Goal: Connect with others: Connect with others

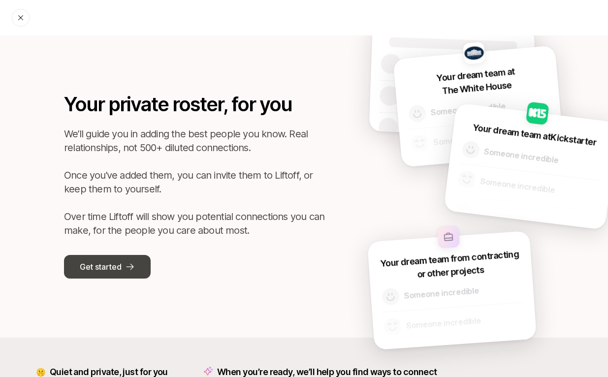
click at [129, 267] on icon at bounding box center [130, 267] width 10 height 10
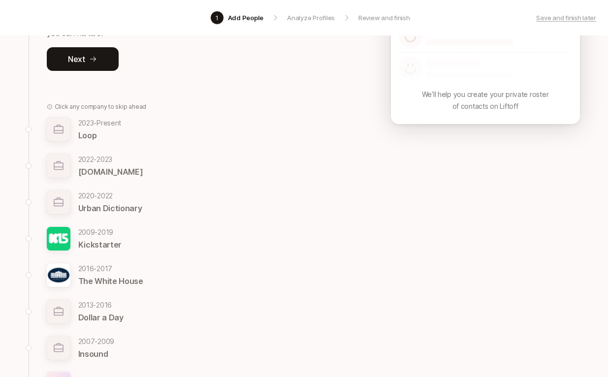
scroll to position [106, 0]
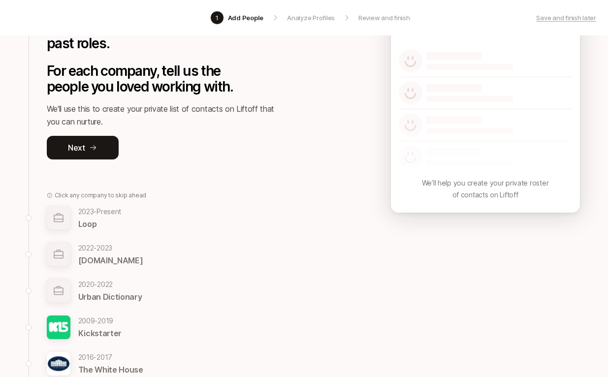
click at [85, 153] on button "Next" at bounding box center [83, 148] width 72 height 24
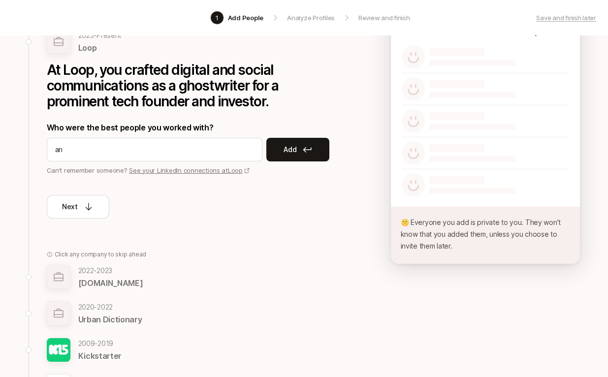
type input "a"
type input "[PERSON_NAME]"
drag, startPoint x: 129, startPoint y: 267, endPoint x: 289, endPoint y: 155, distance: 195.1
click at [289, 155] on p "Add" at bounding box center [290, 150] width 13 height 12
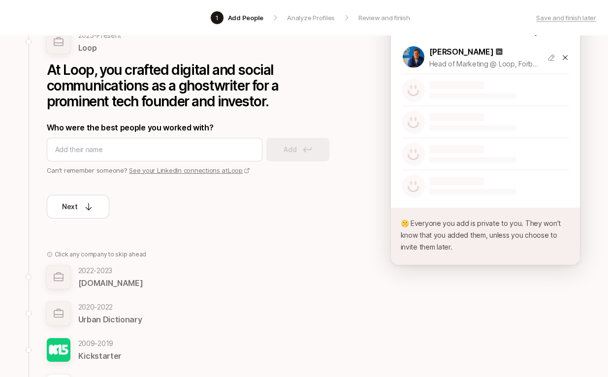
click at [95, 207] on button "Next" at bounding box center [78, 207] width 63 height 24
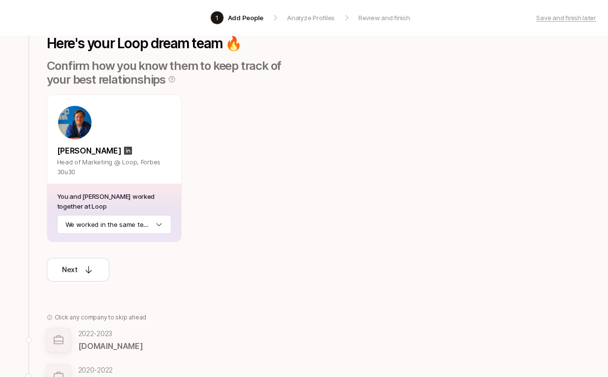
click at [95, 222] on html "1 Add People Analyze Profiles Review and finish Save and finish later Add the b…" at bounding box center [304, 82] width 608 height 377
drag, startPoint x: 289, startPoint y: 155, endPoint x: 84, endPoint y: 268, distance: 233.8
click at [84, 268] on icon at bounding box center [89, 270] width 10 height 10
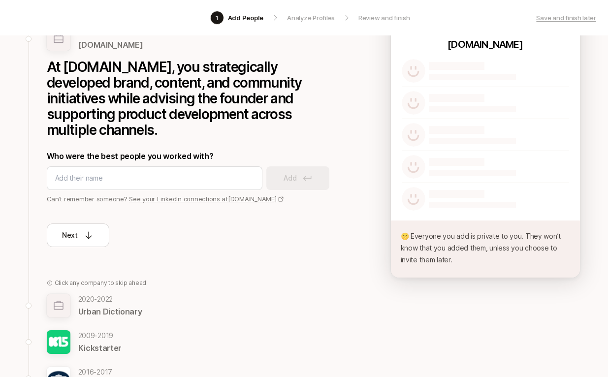
click at [85, 249] on div "Back to Loop Your experience analyzed from LinkedIn [DATE] - [DATE] [DOMAIN_NAM…" at bounding box center [190, 242] width 322 height 554
drag, startPoint x: 84, startPoint y: 268, endPoint x: 85, endPoint y: 227, distance: 40.9
click at [85, 227] on button "Next" at bounding box center [78, 236] width 63 height 24
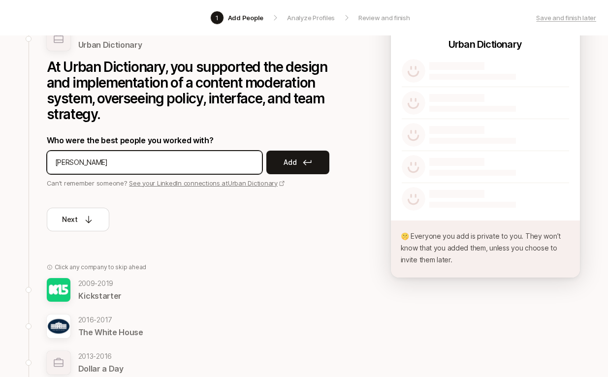
type input "[PERSON_NAME]"
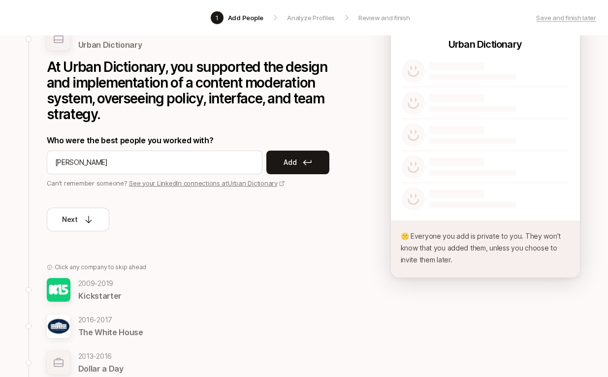
click at [301, 162] on button "Add" at bounding box center [297, 163] width 63 height 24
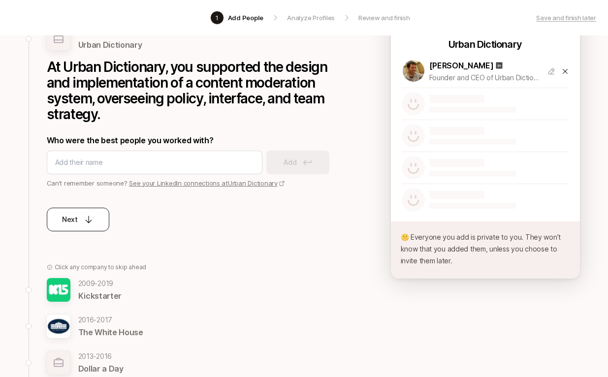
drag, startPoint x: 85, startPoint y: 227, endPoint x: 69, endPoint y: 216, distance: 19.5
click at [69, 216] on p "Next" at bounding box center [70, 220] width 16 height 12
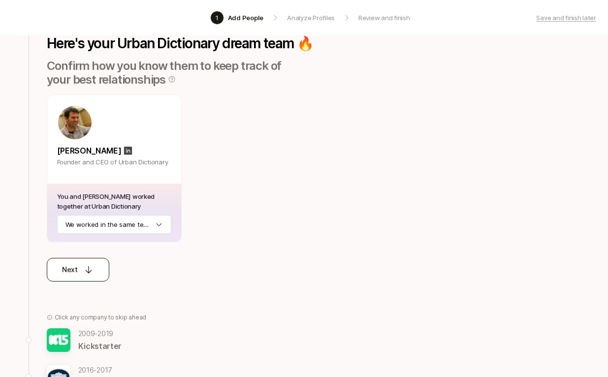
click at [72, 219] on html "1 Add People Analyze Profiles Review and finish Save and finish later Add the b…" at bounding box center [304, 82] width 608 height 377
click at [74, 269] on p "Next" at bounding box center [70, 270] width 16 height 12
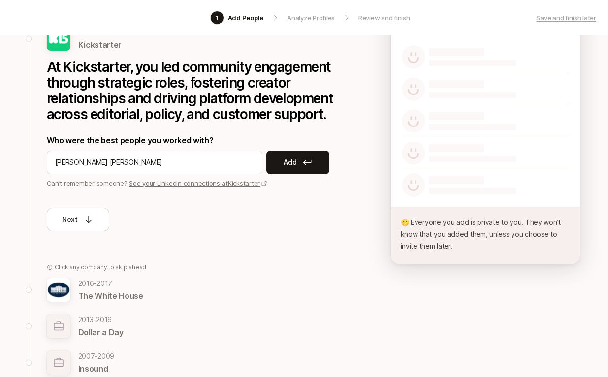
type input "[PERSON_NAME] [PERSON_NAME]"
drag, startPoint x: 69, startPoint y: 216, endPoint x: 277, endPoint y: 156, distance: 216.4
click at [277, 156] on button "Add" at bounding box center [297, 163] width 63 height 24
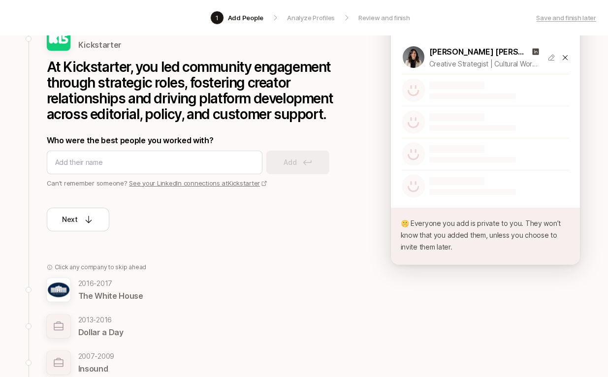
click at [72, 220] on p "Next" at bounding box center [70, 220] width 16 height 12
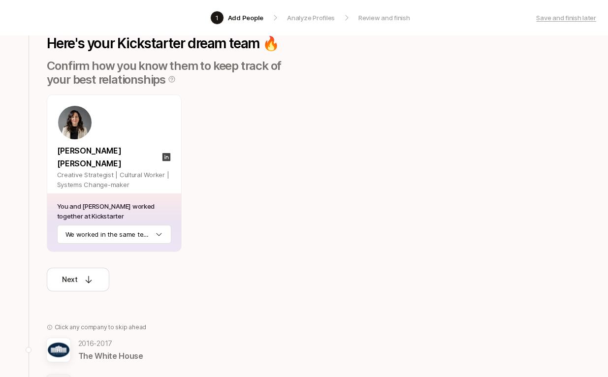
click at [78, 222] on html "1 Add People Analyze Profiles Review and finish Save and finish later Add the b…" at bounding box center [304, 82] width 608 height 377
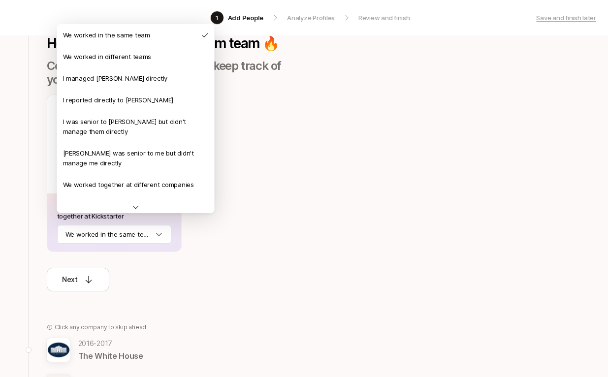
drag, startPoint x: 277, startPoint y: 156, endPoint x: 134, endPoint y: 204, distance: 150.4
click at [134, 204] on icon at bounding box center [136, 207] width 8 height 8
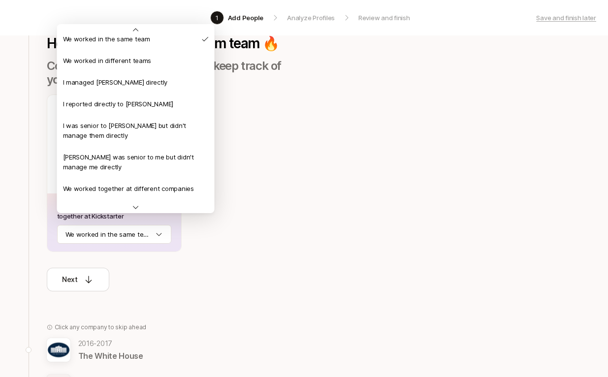
scroll to position [0, 0]
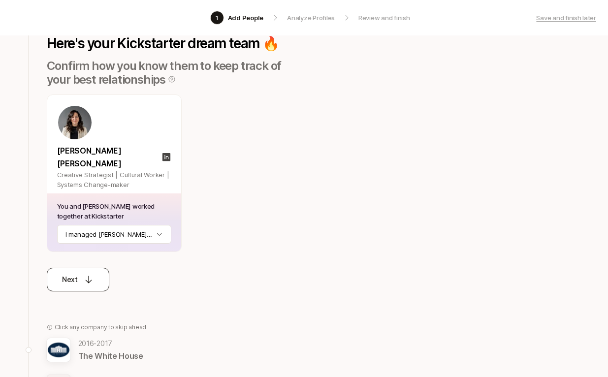
drag, startPoint x: 134, startPoint y: 204, endPoint x: 91, endPoint y: 273, distance: 81.4
click at [91, 275] on icon at bounding box center [89, 280] width 10 height 10
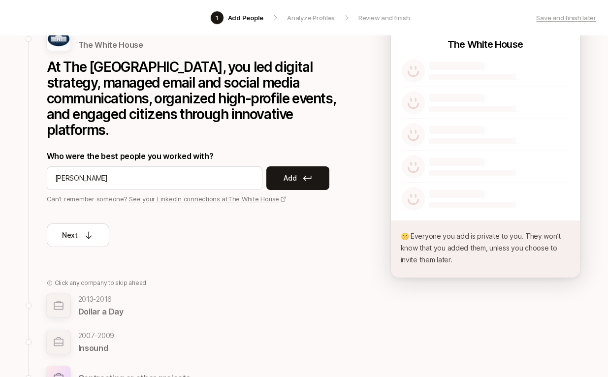
type input "[PERSON_NAME]"
drag, startPoint x: 91, startPoint y: 273, endPoint x: 290, endPoint y: 178, distance: 220.0
click at [290, 178] on p "Add" at bounding box center [290, 178] width 13 height 12
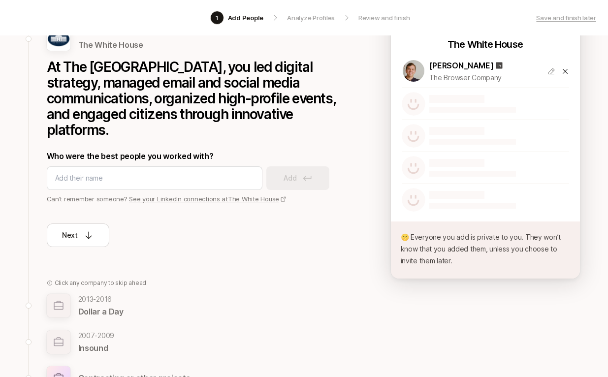
click at [92, 230] on icon at bounding box center [89, 235] width 10 height 10
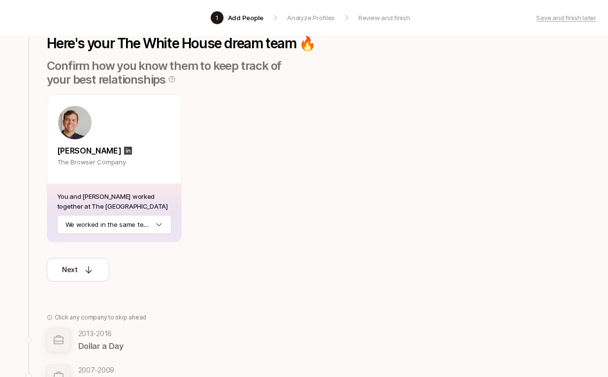
click at [96, 224] on html "1 Add People Analyze Profiles Review and finish Save and finish later Add the b…" at bounding box center [304, 82] width 608 height 377
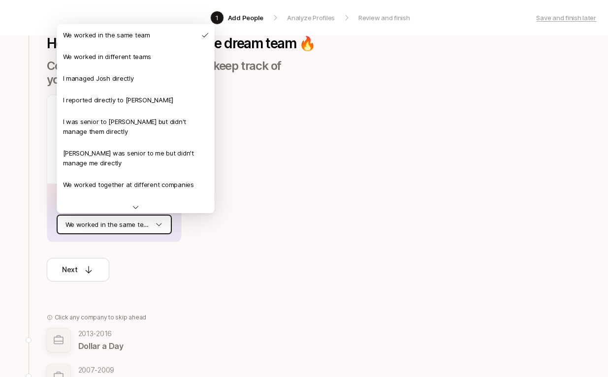
click at [96, 224] on html "1 Add People Analyze Profiles Review and finish Save and finish later Add the b…" at bounding box center [304, 82] width 608 height 377
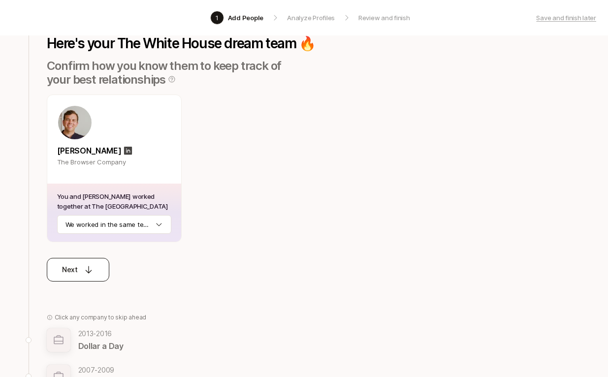
drag, startPoint x: 290, startPoint y: 178, endPoint x: 92, endPoint y: 267, distance: 217.1
click at [92, 267] on icon at bounding box center [89, 270] width 10 height 10
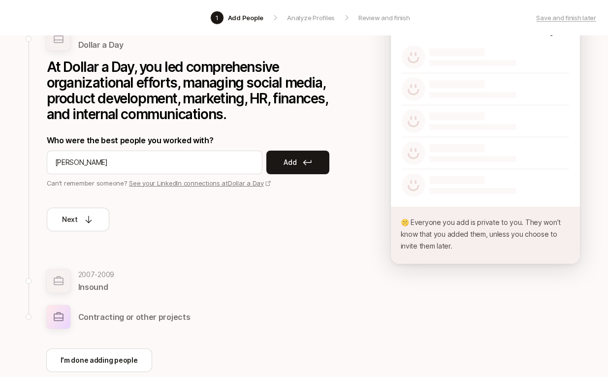
type input "[PERSON_NAME]"
click at [306, 163] on icon at bounding box center [307, 163] width 9 height 6
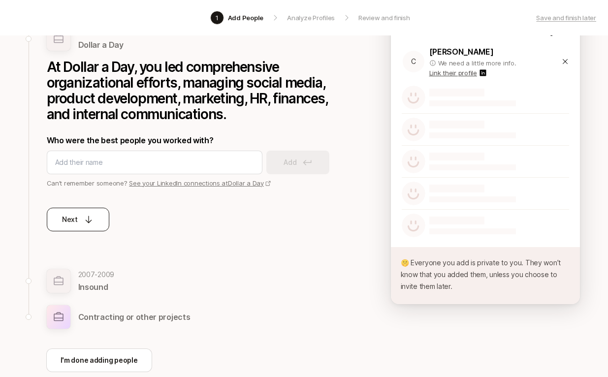
drag, startPoint x: 92, startPoint y: 267, endPoint x: 82, endPoint y: 217, distance: 51.1
click at [82, 217] on div "Next" at bounding box center [78, 220] width 32 height 12
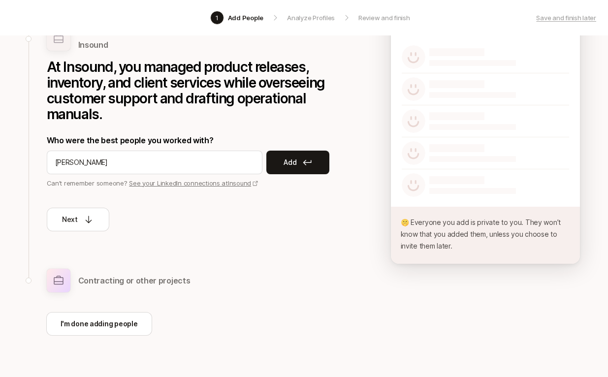
type input "[PERSON_NAME]"
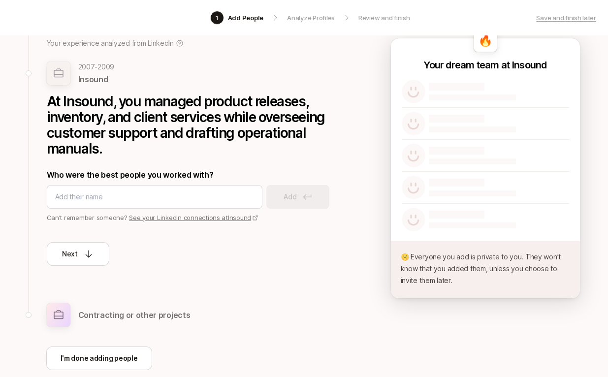
scroll to position [128, 0]
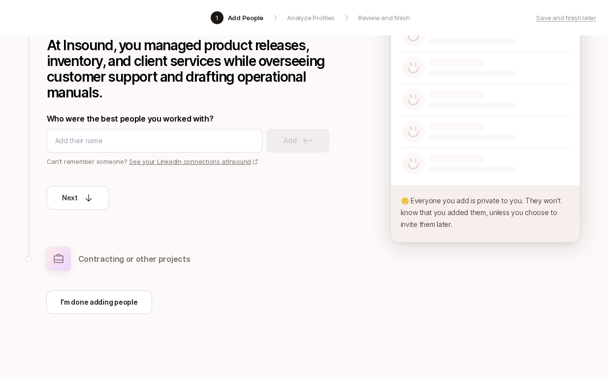
click at [87, 305] on p "I'm done adding people" at bounding box center [99, 302] width 77 height 12
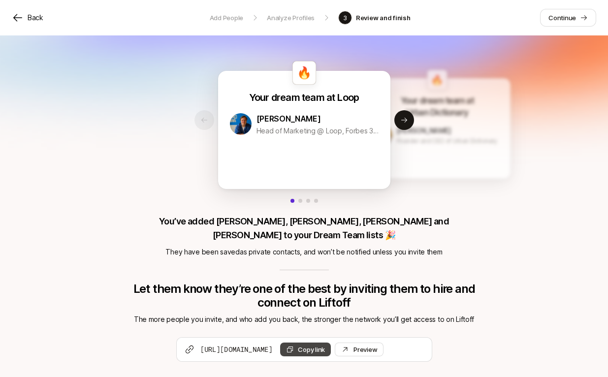
drag, startPoint x: 553, startPoint y: 325, endPoint x: 339, endPoint y: 334, distance: 214.4
click at [331, 343] on button "Copy link" at bounding box center [305, 350] width 51 height 14
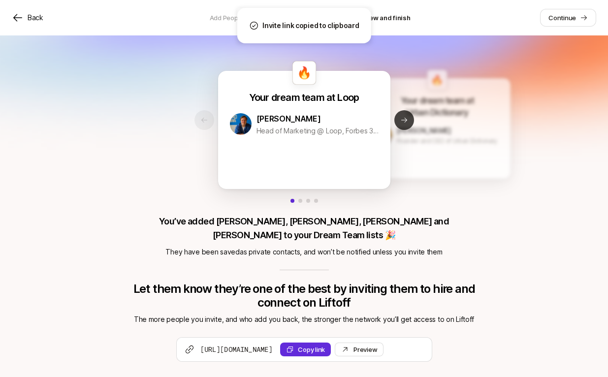
drag, startPoint x: 553, startPoint y: 325, endPoint x: 409, endPoint y: 125, distance: 246.3
click at [409, 125] on button "Next slide" at bounding box center [404, 120] width 20 height 20
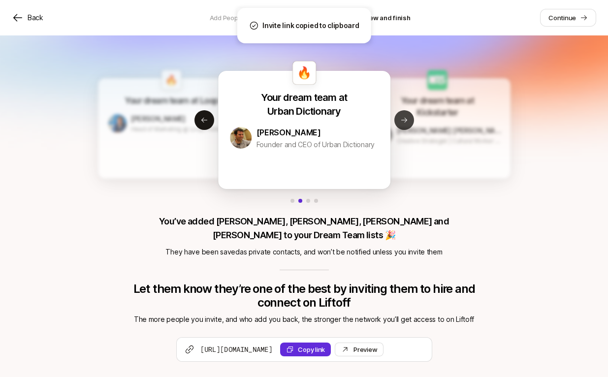
click at [403, 130] on button "Next slide" at bounding box center [404, 120] width 20 height 20
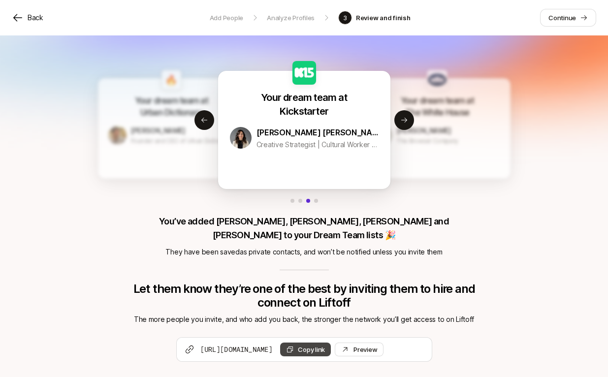
drag, startPoint x: 409, startPoint y: 125, endPoint x: 345, endPoint y: 337, distance: 221.7
click at [331, 343] on button "Copy link" at bounding box center [305, 350] width 51 height 14
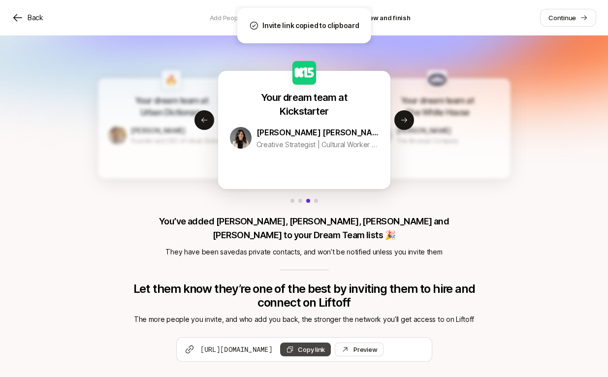
click at [407, 119] on icon at bounding box center [404, 120] width 8 height 8
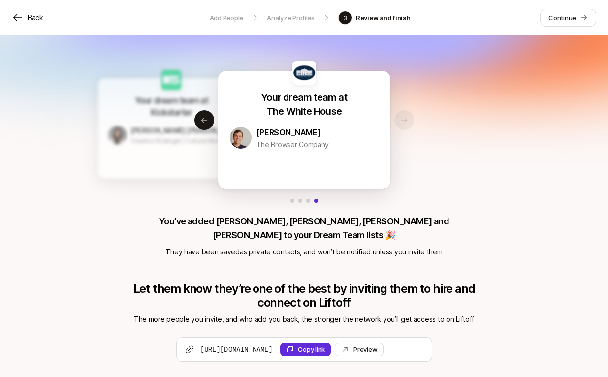
drag, startPoint x: 553, startPoint y: 325, endPoint x: 404, endPoint y: 114, distance: 257.5
click at [404, 114] on div "🔥 Your dream team at Loop [PERSON_NAME] Head of Marketing @ Loop, Forbes 30u30 …" at bounding box center [304, 220] width 348 height 338
click at [567, 16] on p "Continue" at bounding box center [563, 18] width 28 height 10
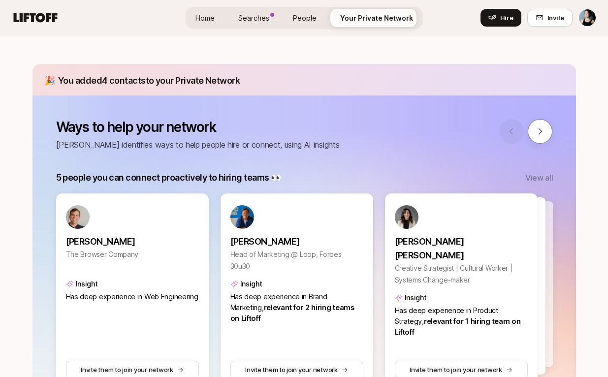
scroll to position [97, 0]
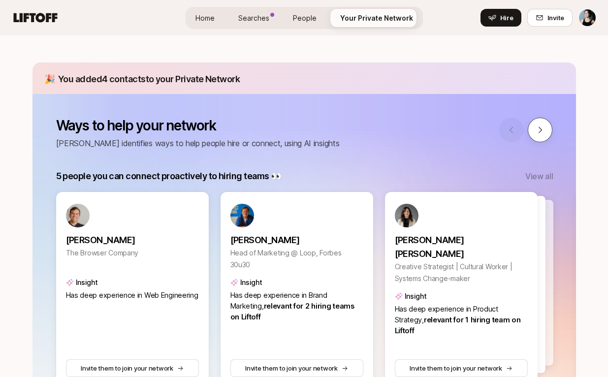
drag, startPoint x: 567, startPoint y: 16, endPoint x: 537, endPoint y: 139, distance: 126.2
click at [537, 139] on button at bounding box center [540, 130] width 25 height 25
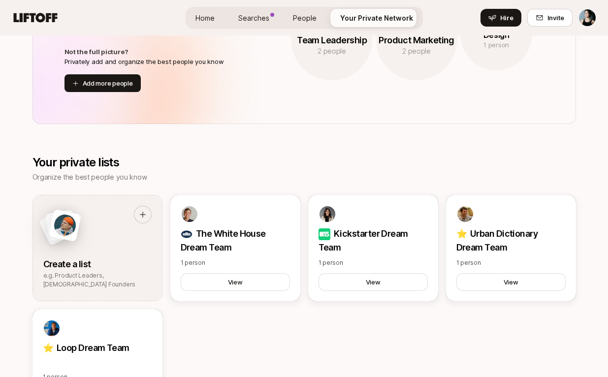
scroll to position [832, 0]
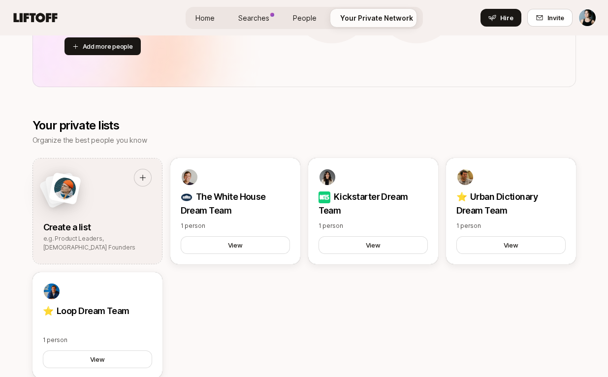
drag, startPoint x: 537, startPoint y: 139, endPoint x: 306, endPoint y: 17, distance: 261.5
click at [306, 17] on span "People" at bounding box center [305, 18] width 24 height 10
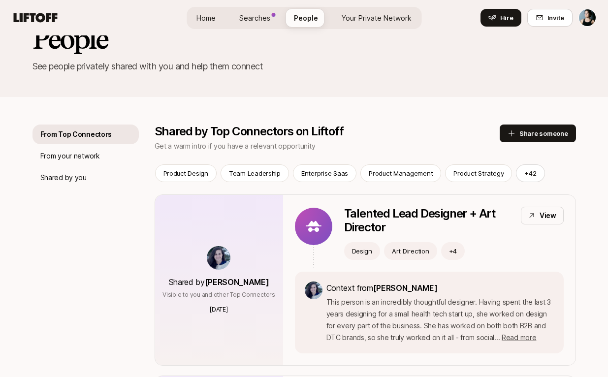
scroll to position [38, 0]
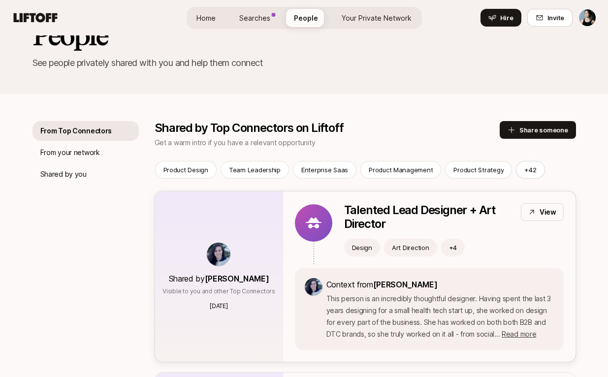
click at [543, 17] on icon at bounding box center [539, 17] width 6 height 5
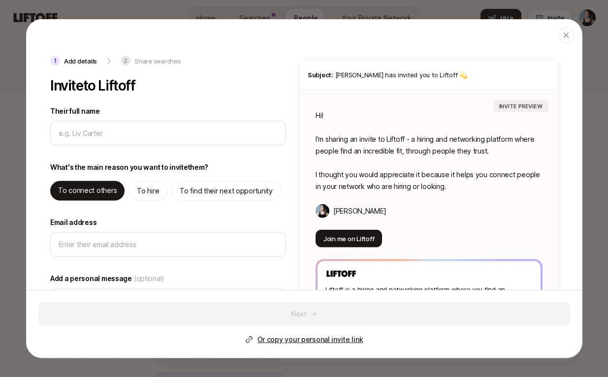
type input "A"
type textarea "x"
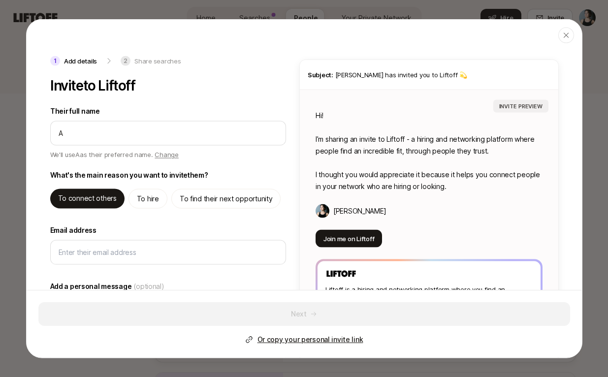
type input "As"
type textarea "x"
type input "Ash"
type textarea "x"
type input "Ashl"
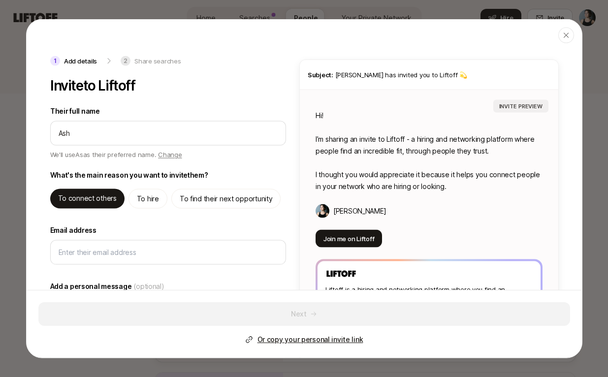
type textarea "x"
type input "Ashle"
type textarea "x"
type input "[PERSON_NAME]"
type textarea "x"
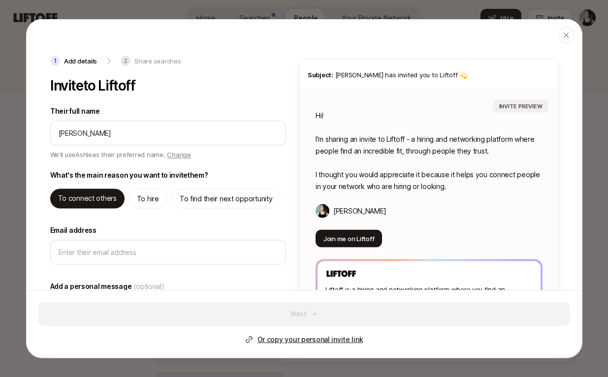
type input "[PERSON_NAME]"
type textarea "x"
type input "[PERSON_NAME] S"
type textarea "x"
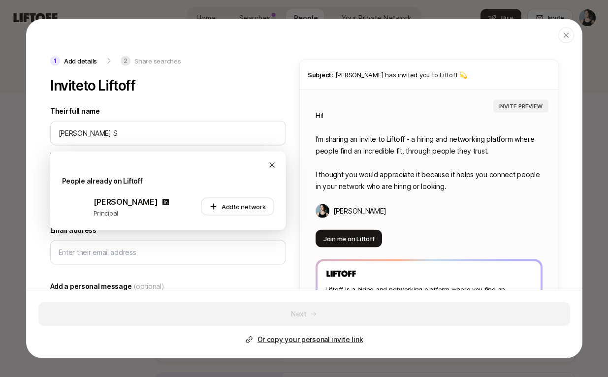
type input "[PERSON_NAME] So"
type textarea "x"
type input "[PERSON_NAME]"
type textarea "x"
type input "[PERSON_NAME]"
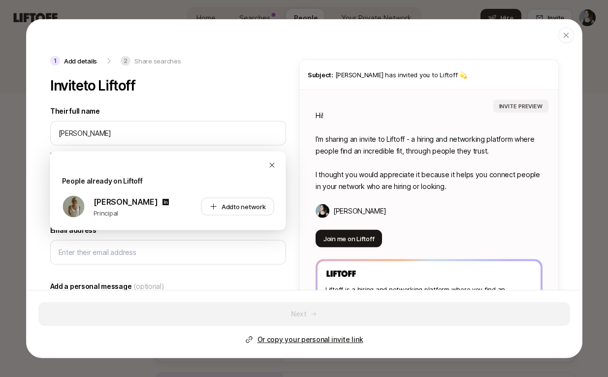
type textarea "x"
type input "[PERSON_NAME] Somme"
type textarea "x"
type input "[PERSON_NAME]"
type textarea "x"
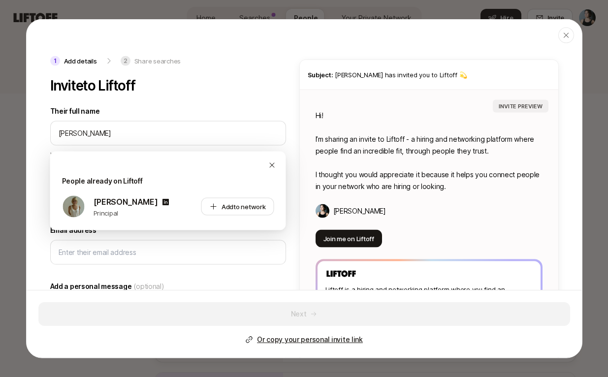
type input "[PERSON_NAME]"
type textarea "Hi [PERSON_NAME]! I’m sharing an invite to Liftoff - a hiring and networking pl…"
type textarea "x"
click at [241, 205] on span "to network" at bounding box center [249, 207] width 32 height 8
